Goal: Task Accomplishment & Management: Manage account settings

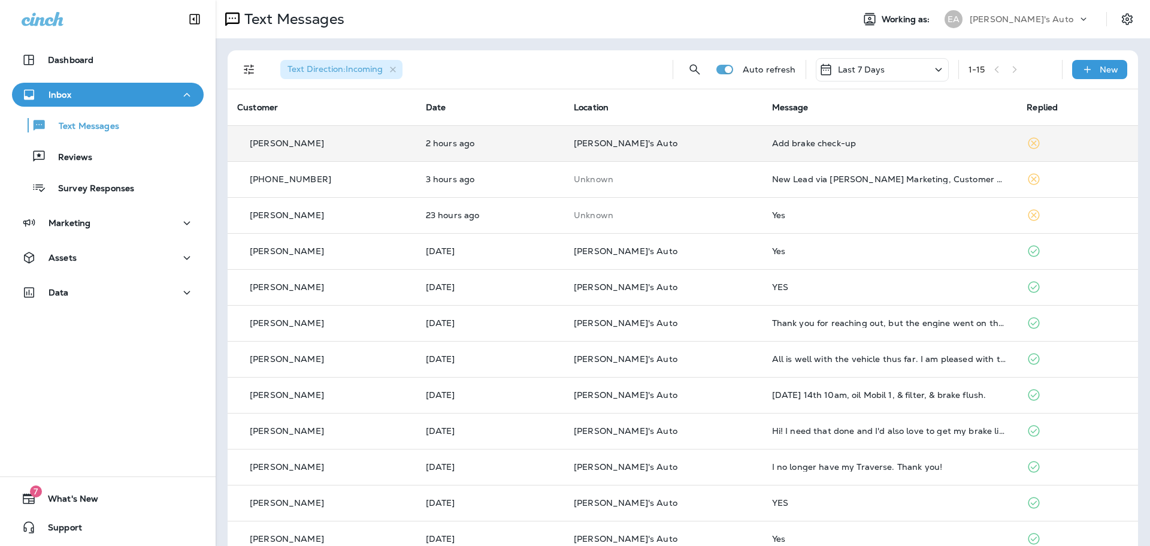
click at [700, 143] on p "[PERSON_NAME]'s Auto" at bounding box center [663, 143] width 179 height 10
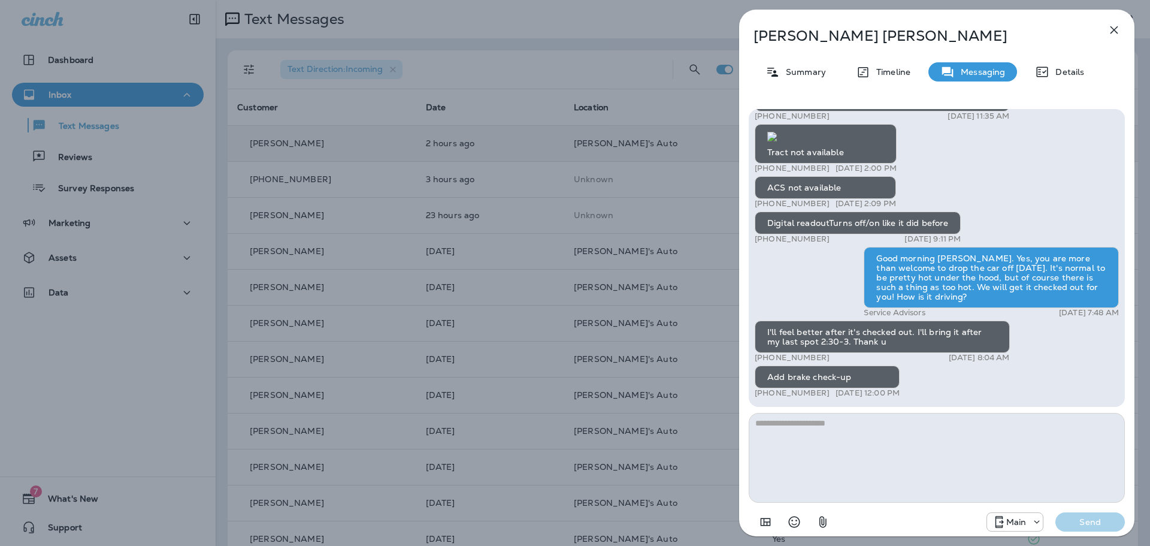
click at [1111, 25] on icon "button" at bounding box center [1114, 30] width 14 height 14
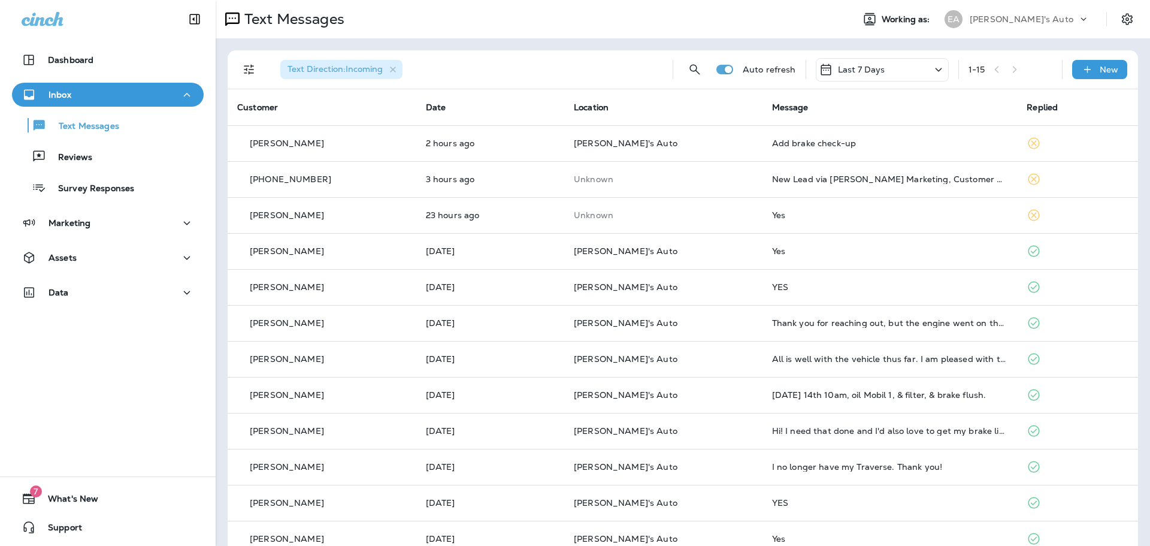
click at [523, 55] on div "Text Direction : Incoming" at bounding box center [467, 69] width 392 height 38
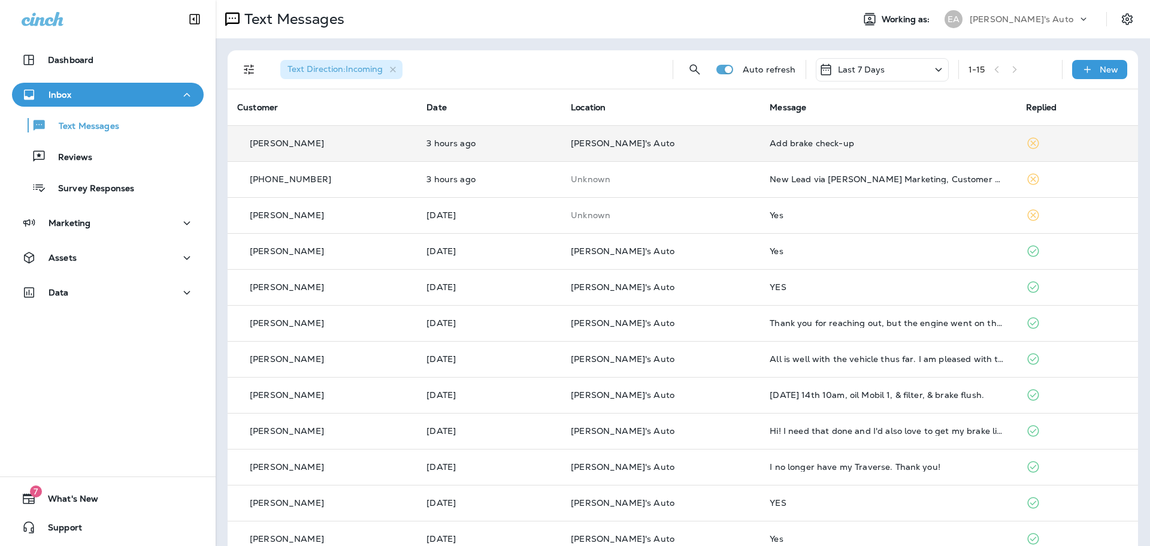
click at [516, 138] on p "3 hours ago" at bounding box center [489, 143] width 125 height 10
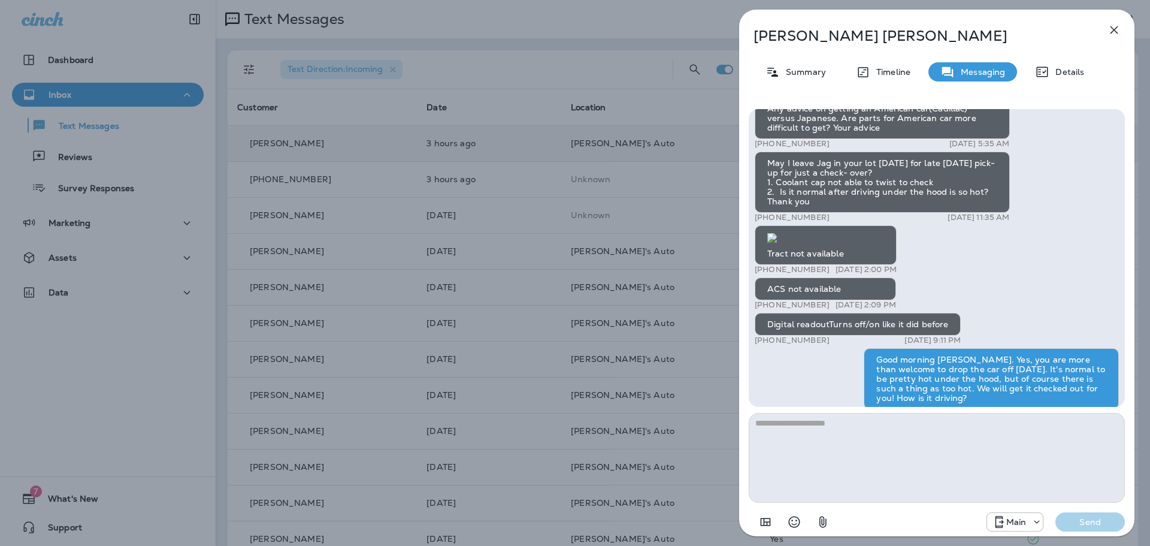
scroll to position [-161, 0]
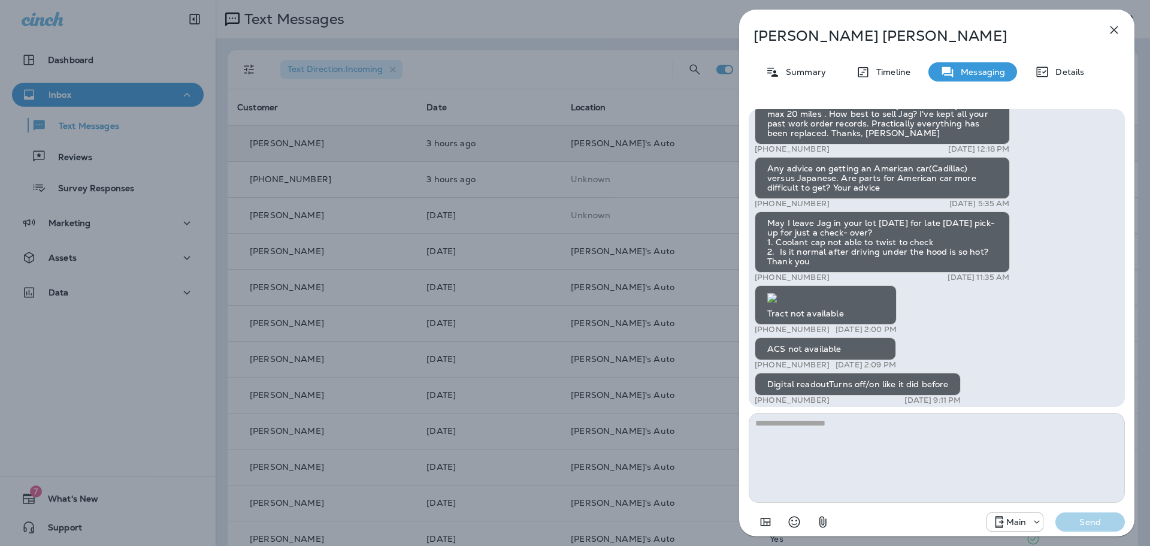
click at [777, 293] on img at bounding box center [773, 298] width 10 height 10
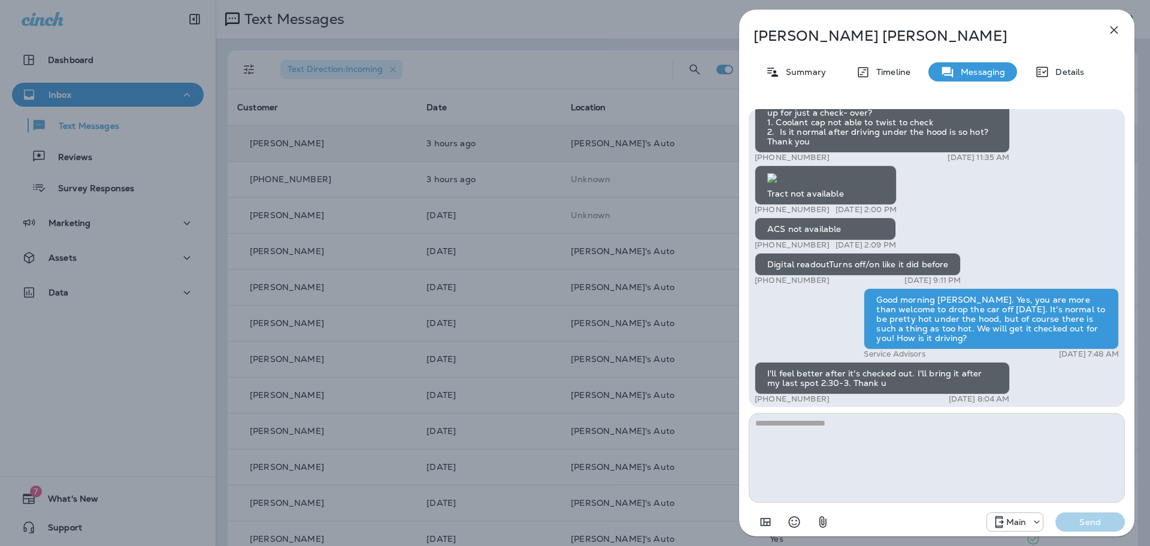
scroll to position [0, 0]
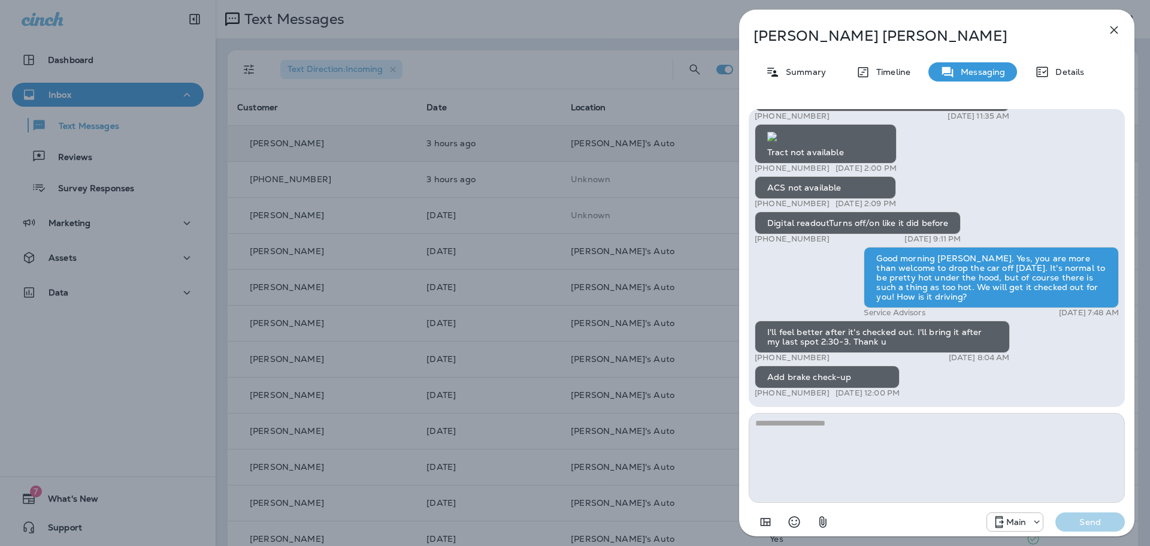
drag, startPoint x: 379, startPoint y: 144, endPoint x: 351, endPoint y: 137, distance: 29.6
click at [379, 144] on div "Michelle Klepper Summary Timeline Messaging Details Hi Michelle, It’s been a co…" at bounding box center [575, 273] width 1150 height 546
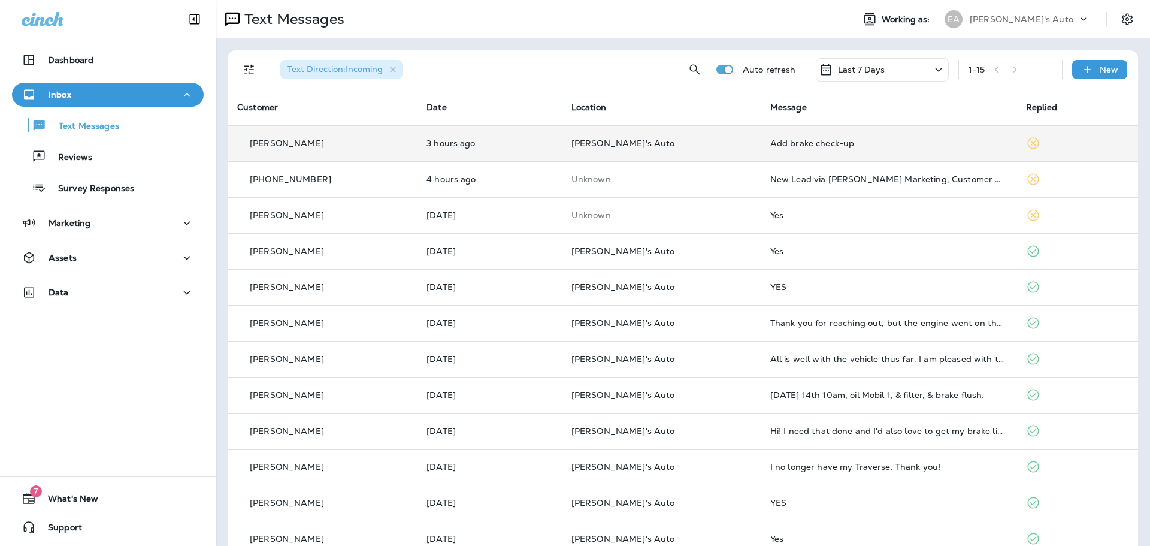
click at [703, 146] on p "[PERSON_NAME]'s Auto" at bounding box center [662, 143] width 180 height 10
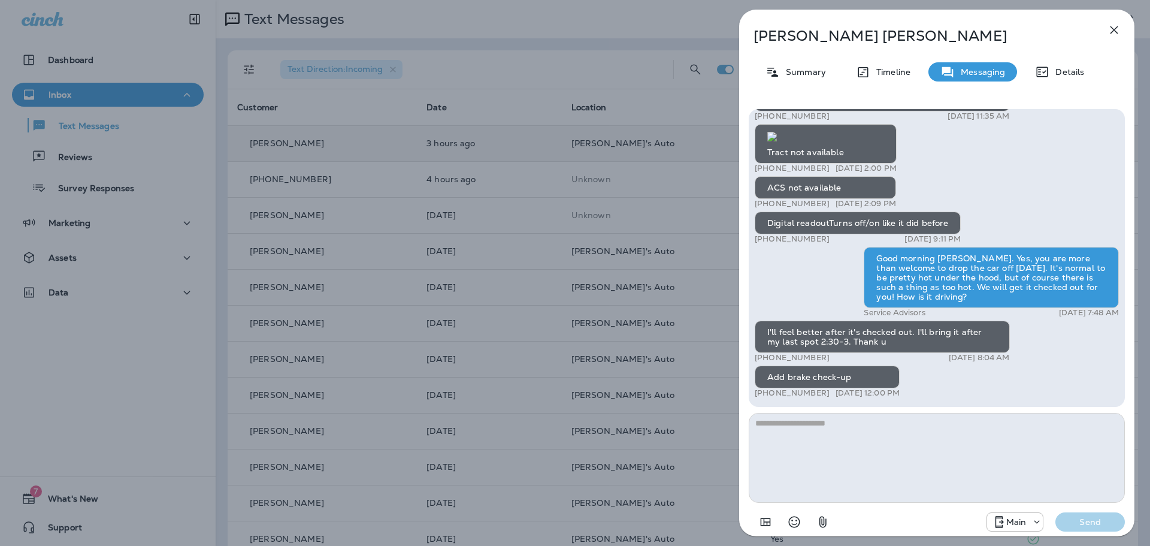
click at [777, 132] on img at bounding box center [773, 137] width 10 height 10
